Goal: Transaction & Acquisition: Purchase product/service

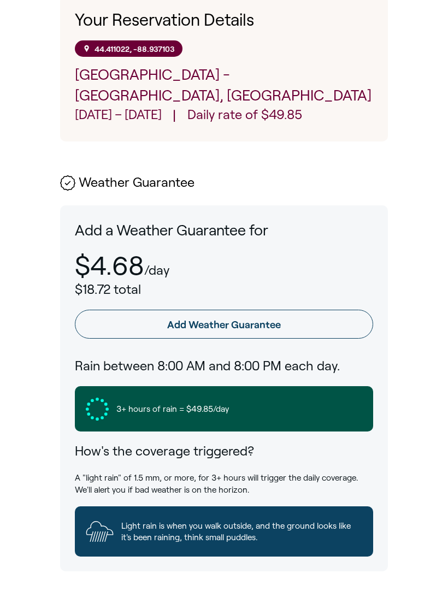
scroll to position [563, 0]
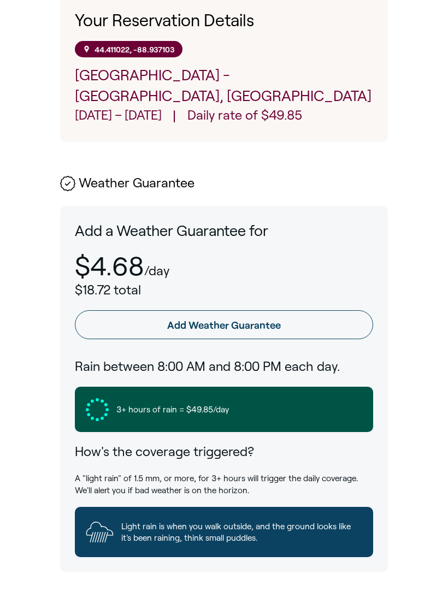
click at [327, 310] on link "Add Weather Guarantee" at bounding box center [224, 324] width 298 height 28
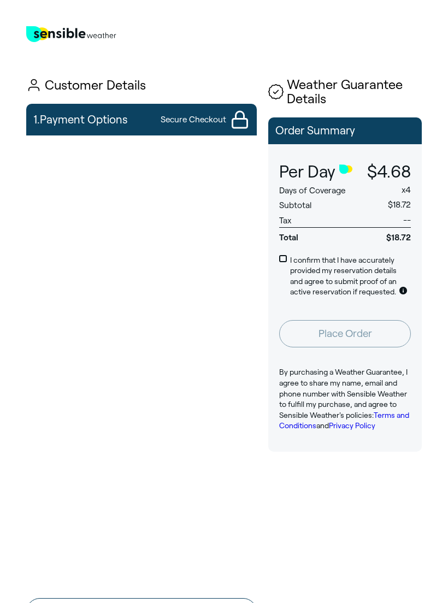
click at [433, 589] on main "Sensible Weather Logo Customer Details 1. Payment Options Secure Checkout Conti…" at bounding box center [224, 360] width 448 height 698
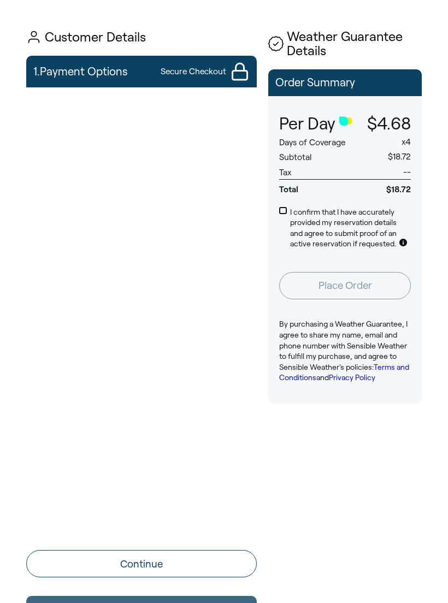
scroll to position [47, 0]
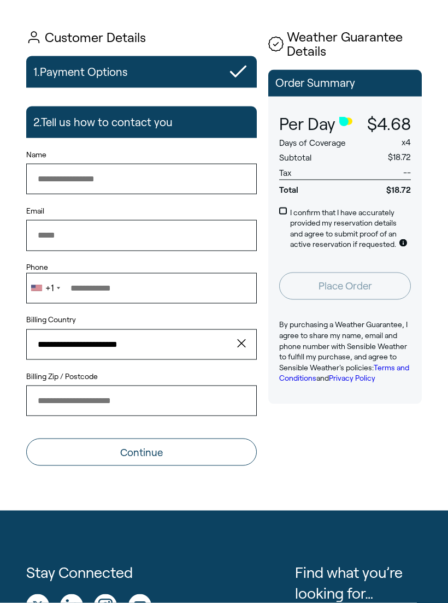
type input "**********"
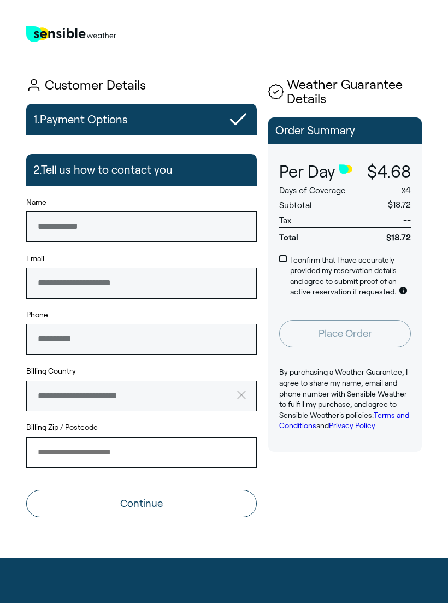
scroll to position [16, 0]
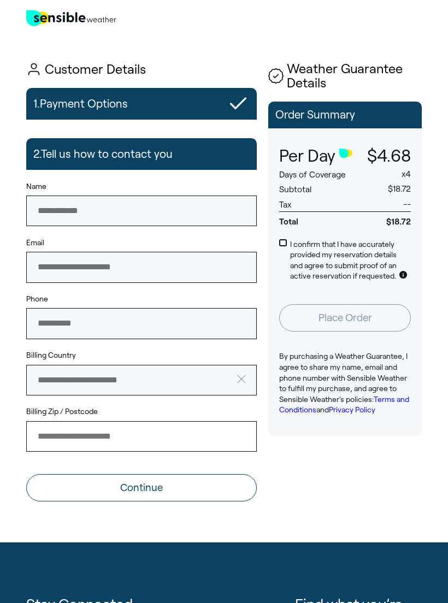
click at [281, 230] on div "I confirm that I have accurately provided my reservation details and agree to s…" at bounding box center [345, 260] width 154 height 65
click at [277, 241] on div "I confirm that I have accurately provided my reservation details and agree to s…" at bounding box center [345, 260] width 154 height 65
click at [284, 242] on span at bounding box center [283, 243] width 8 height 8
click at [168, 426] on input "Billing Zip / Postcode" at bounding box center [141, 436] width 231 height 31
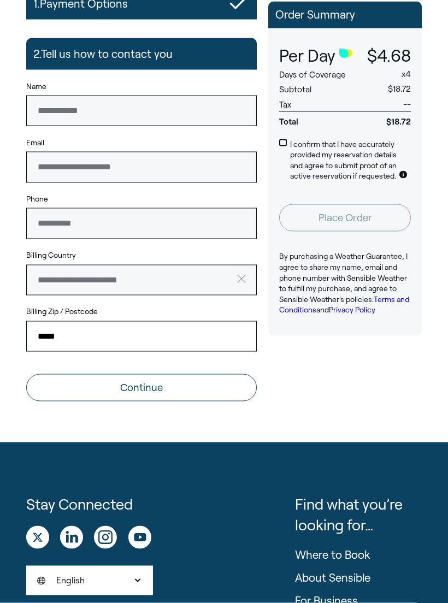
scroll to position [112, 0]
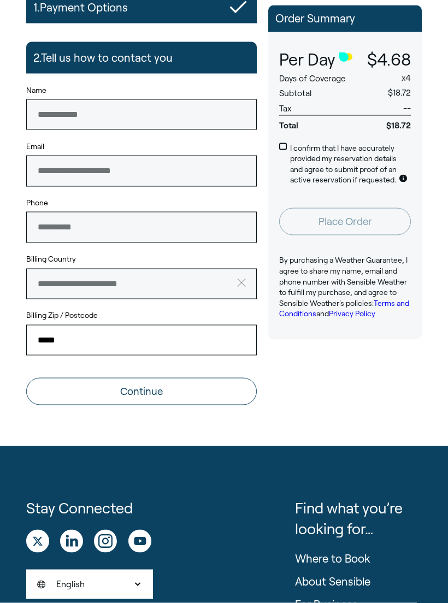
type input "*****"
click at [137, 400] on button "Continue" at bounding box center [141, 391] width 231 height 27
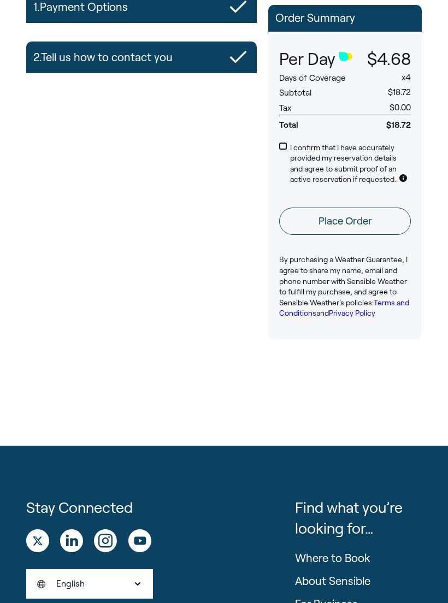
click at [377, 225] on button "Place Order" at bounding box center [345, 220] width 132 height 27
